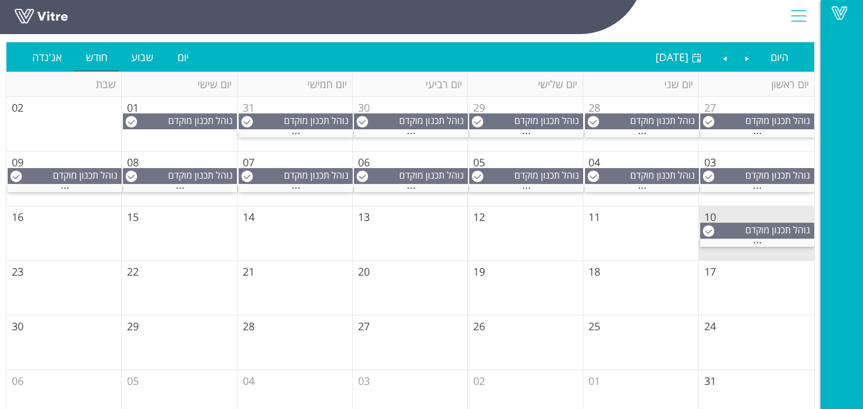
scroll to position [118, 0]
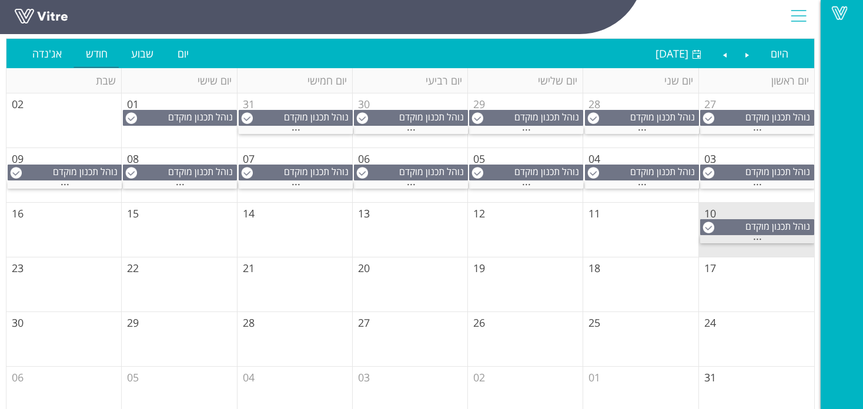
click at [760, 236] on span "..." at bounding box center [757, 236] width 9 height 13
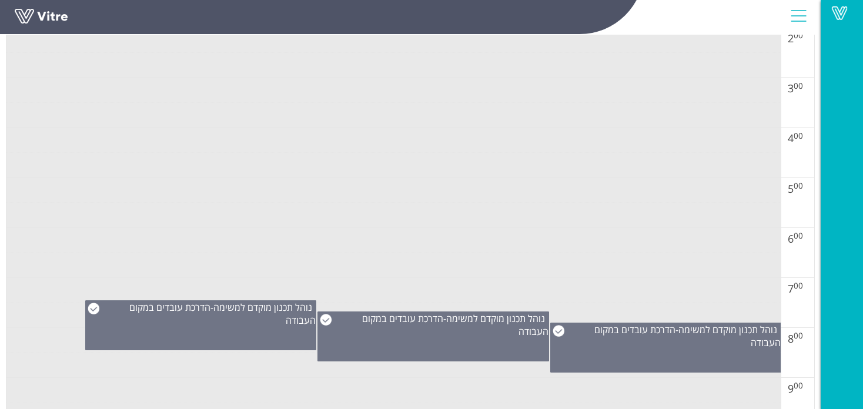
scroll to position [333, 0]
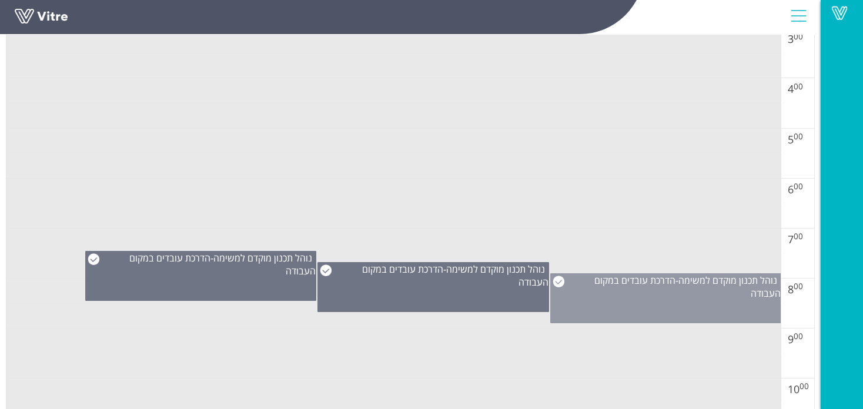
click at [672, 274] on div "נוהל תכנון מוקדם למשימה - הדרכת עובדים במקום העבודה" at bounding box center [666, 287] width 230 height 26
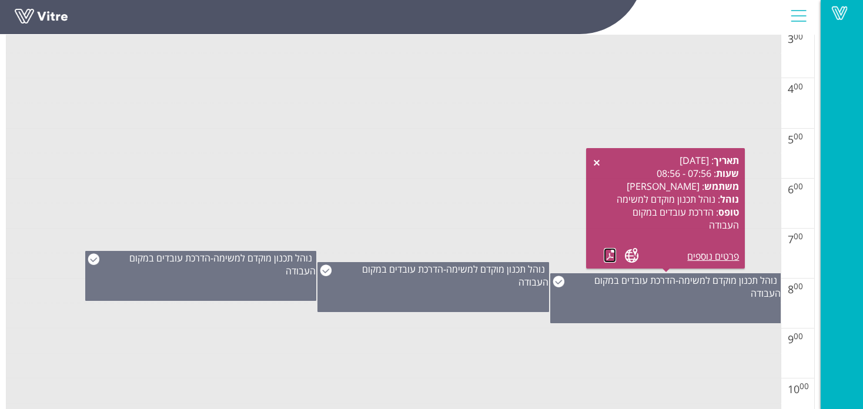
click at [605, 250] on link at bounding box center [610, 255] width 12 height 15
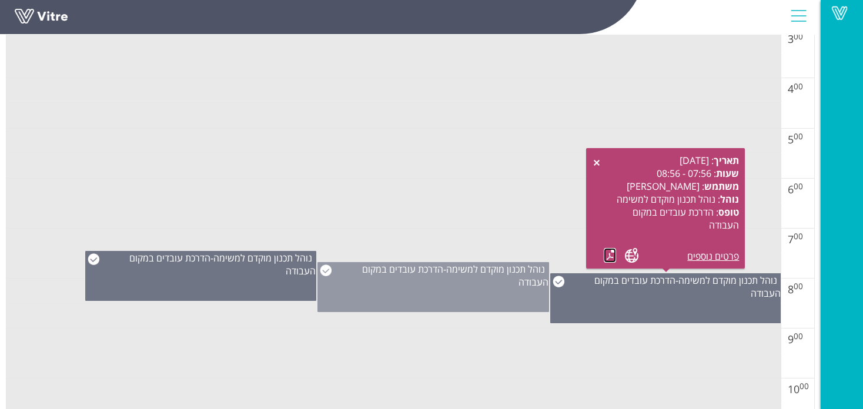
click at [455, 276] on div "נוהל תכנון מוקדם למשימה - הדרכת עובדים במקום העבודה" at bounding box center [433, 276] width 230 height 26
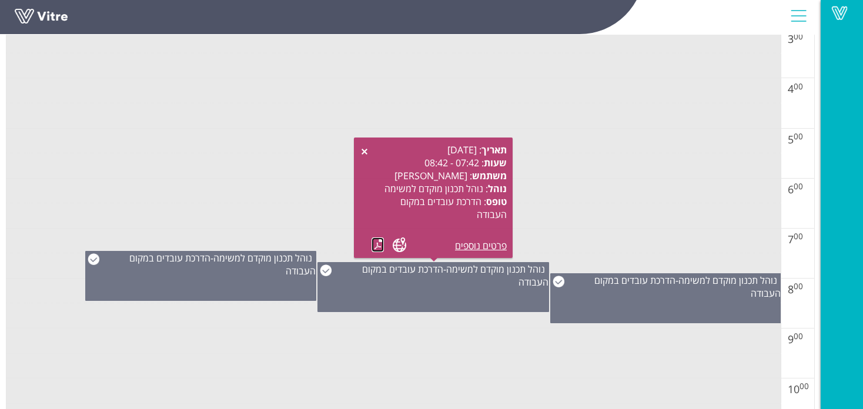
click at [372, 245] on link at bounding box center [378, 245] width 12 height 15
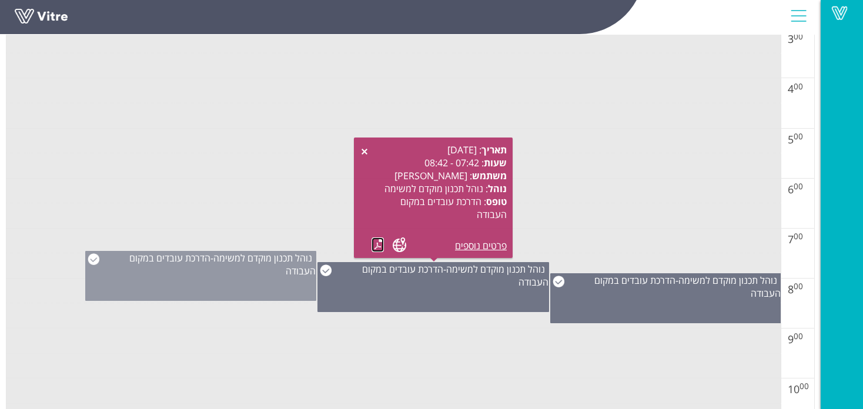
click at [268, 262] on span "נוהל תכנון מוקדם למשימה" at bounding box center [262, 258] width 99 height 13
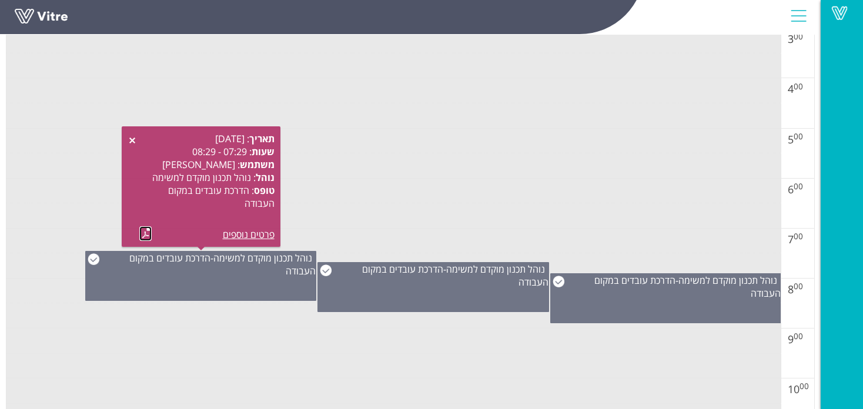
click at [143, 233] on link at bounding box center [145, 233] width 12 height 15
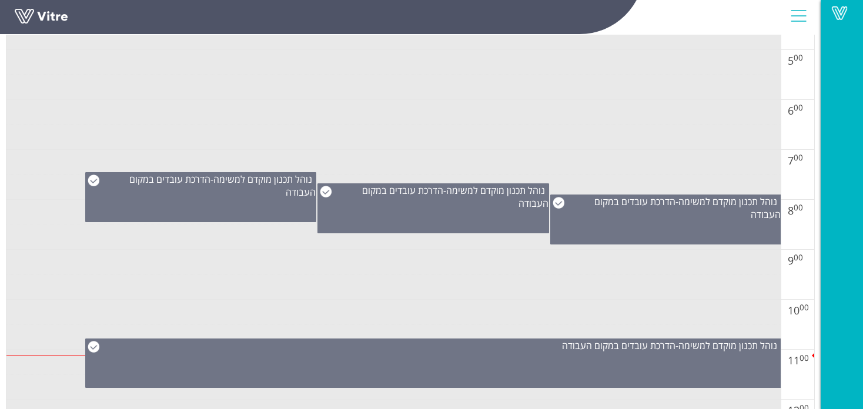
scroll to position [509, 0]
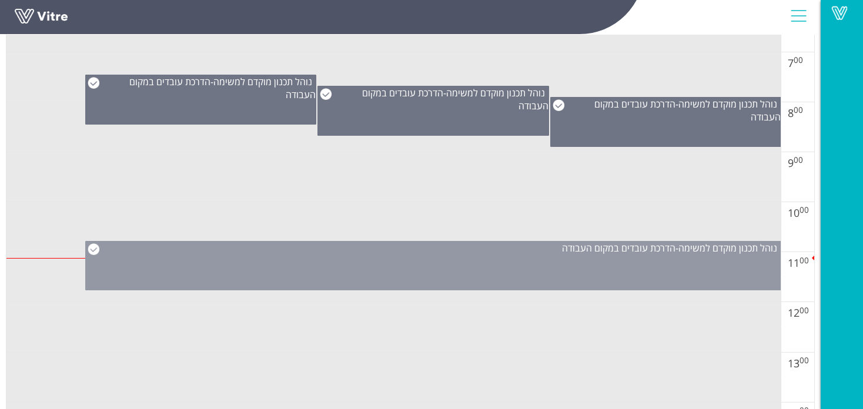
click at [665, 263] on div "נוהל תכנון מוקדם למשימה - הדרכת עובדים במקום העבודה" at bounding box center [433, 265] width 696 height 49
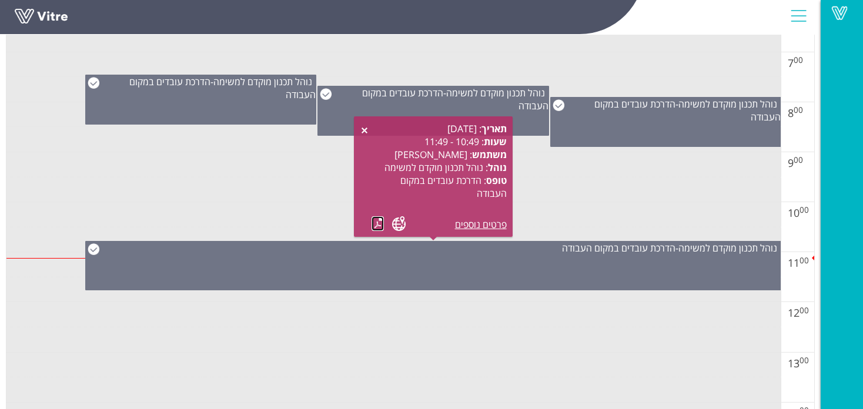
click at [375, 223] on link at bounding box center [378, 223] width 12 height 15
